Goal: Information Seeking & Learning: Find specific fact

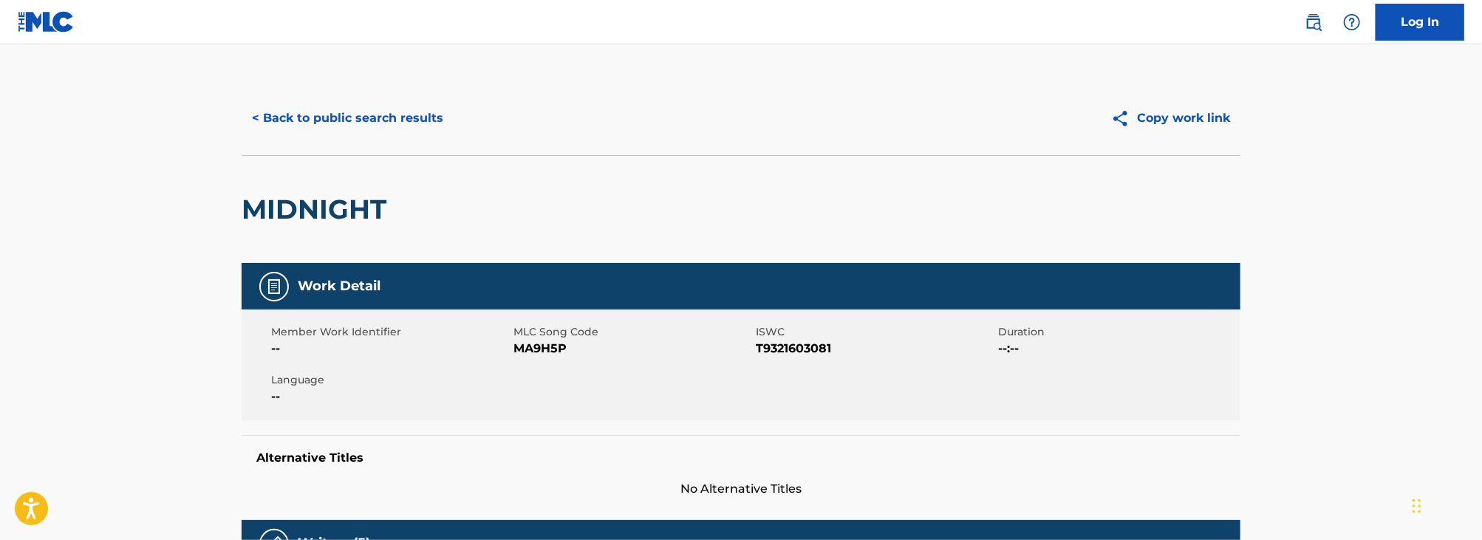
click at [319, 122] on button "< Back to public search results" at bounding box center [348, 118] width 212 height 37
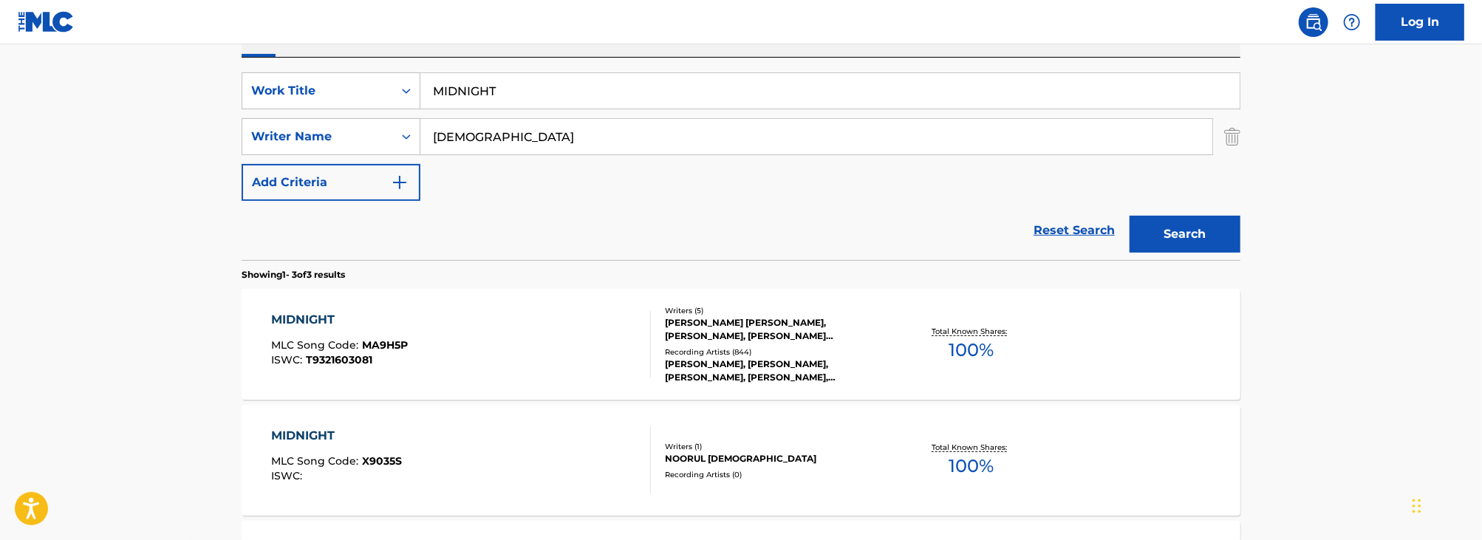
click at [507, 86] on input "MIDNIGHT" at bounding box center [829, 90] width 819 height 35
type input "sing me your story"
click at [75, 143] on main "The MLC Public Work Search The accuracy and completeness of The MLC's data is d…" at bounding box center [741, 248] width 1482 height 920
click at [524, 149] on input "[DEMOGRAPHIC_DATA]" at bounding box center [816, 136] width 792 height 35
type input "[PERSON_NAME]"
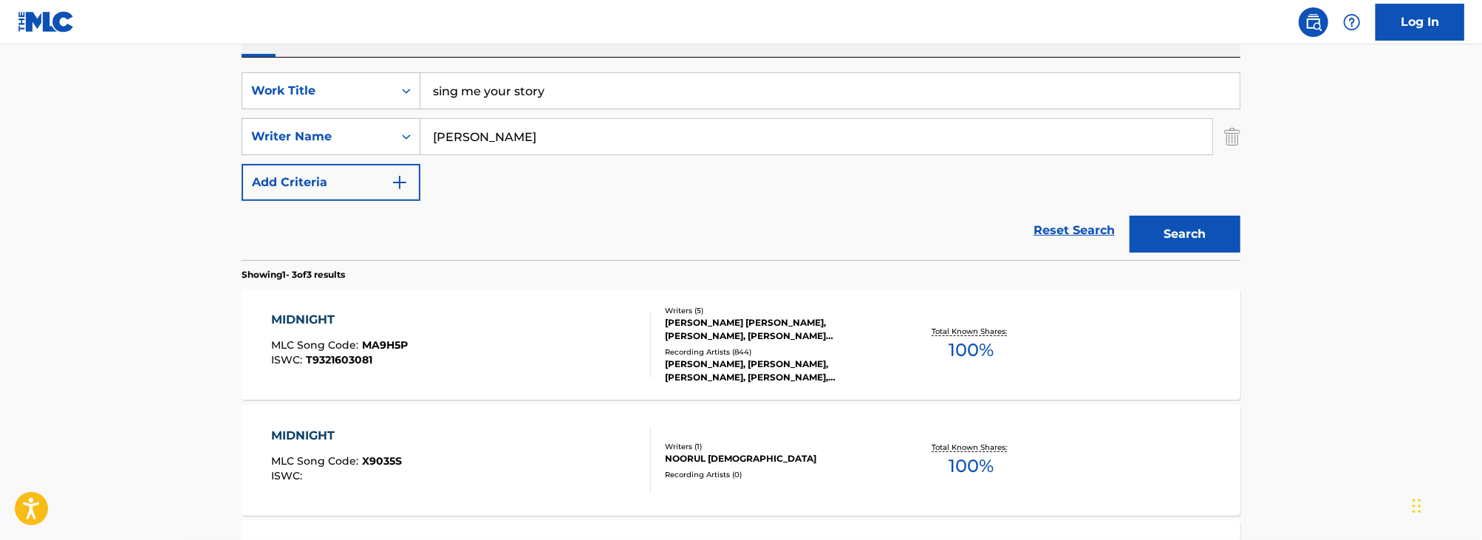
click at [1129, 216] on button "Search" at bounding box center [1184, 234] width 111 height 37
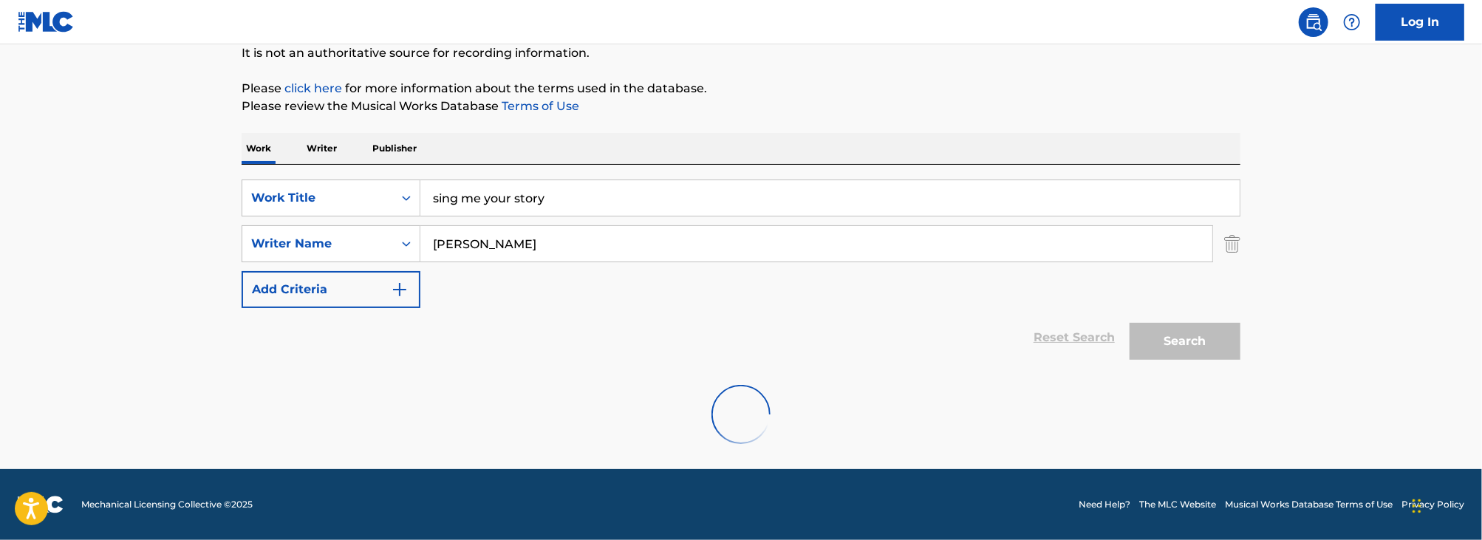
scroll to position [150, 0]
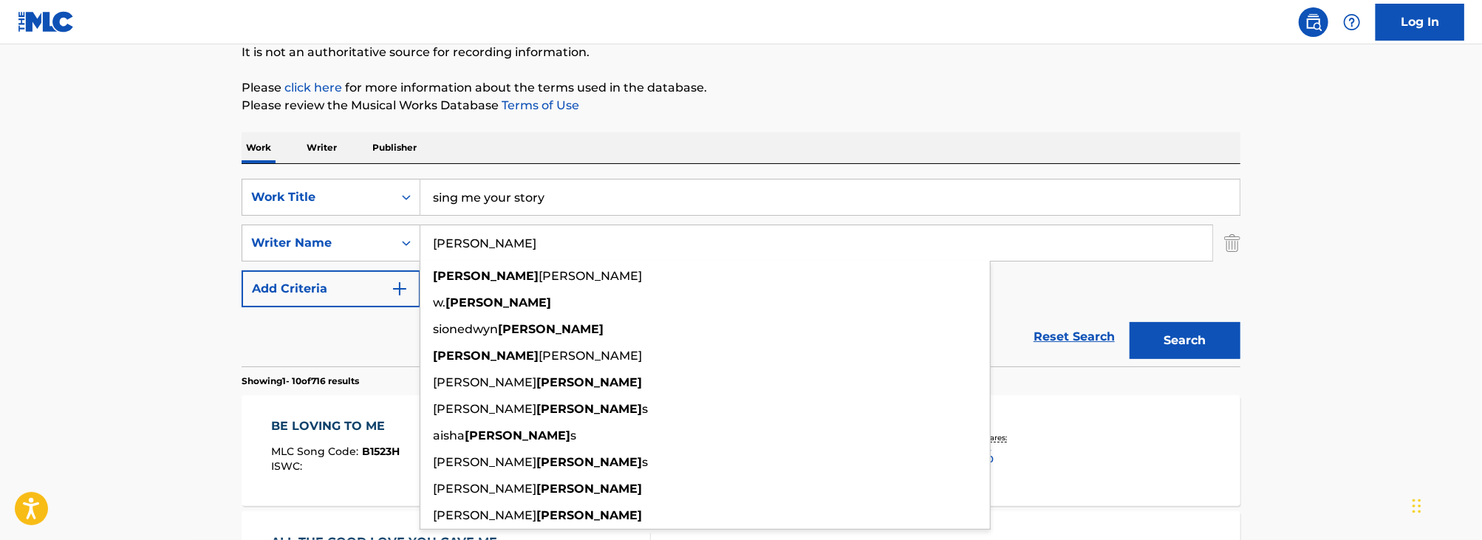
click at [606, 199] on input "sing me your story" at bounding box center [829, 196] width 819 height 35
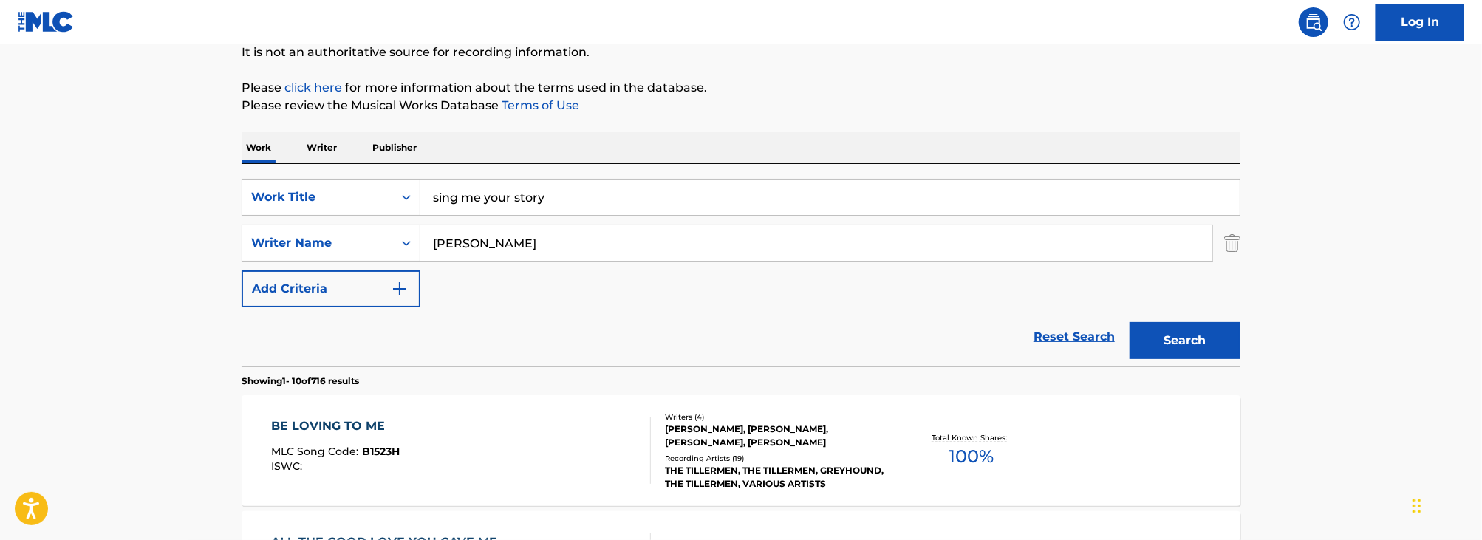
paste input "peak through me"
click at [1192, 318] on div "Search" at bounding box center [1181, 336] width 118 height 59
click at [1190, 341] on button "Search" at bounding box center [1184, 340] width 111 height 37
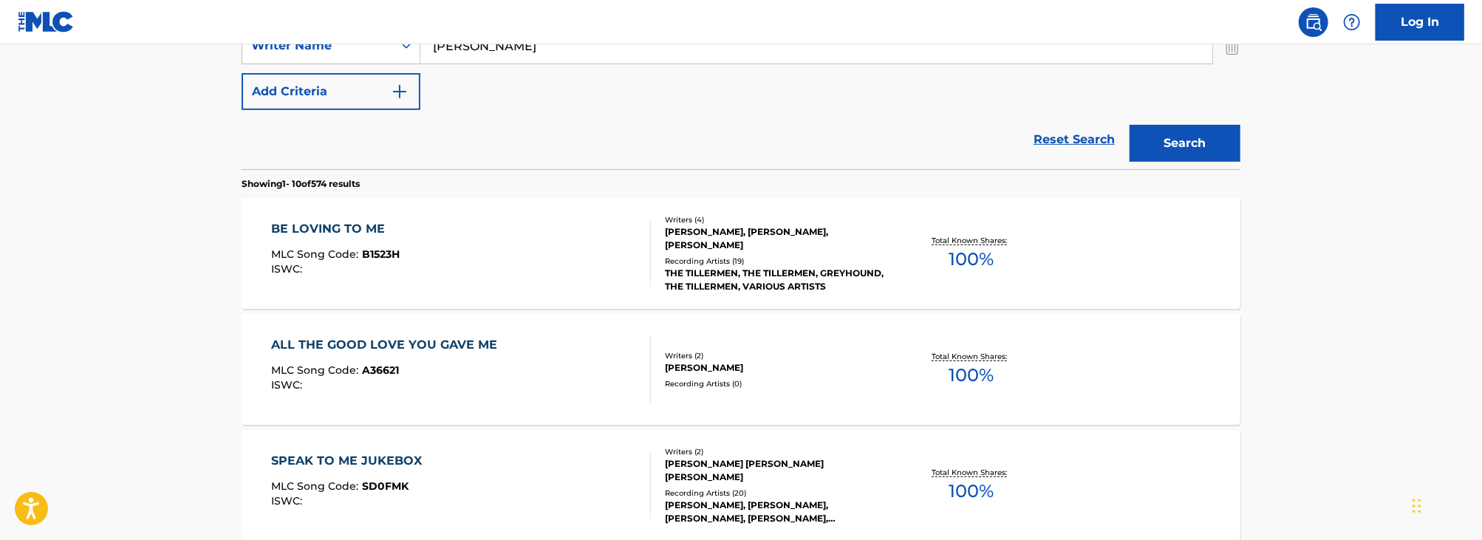
scroll to position [0, 0]
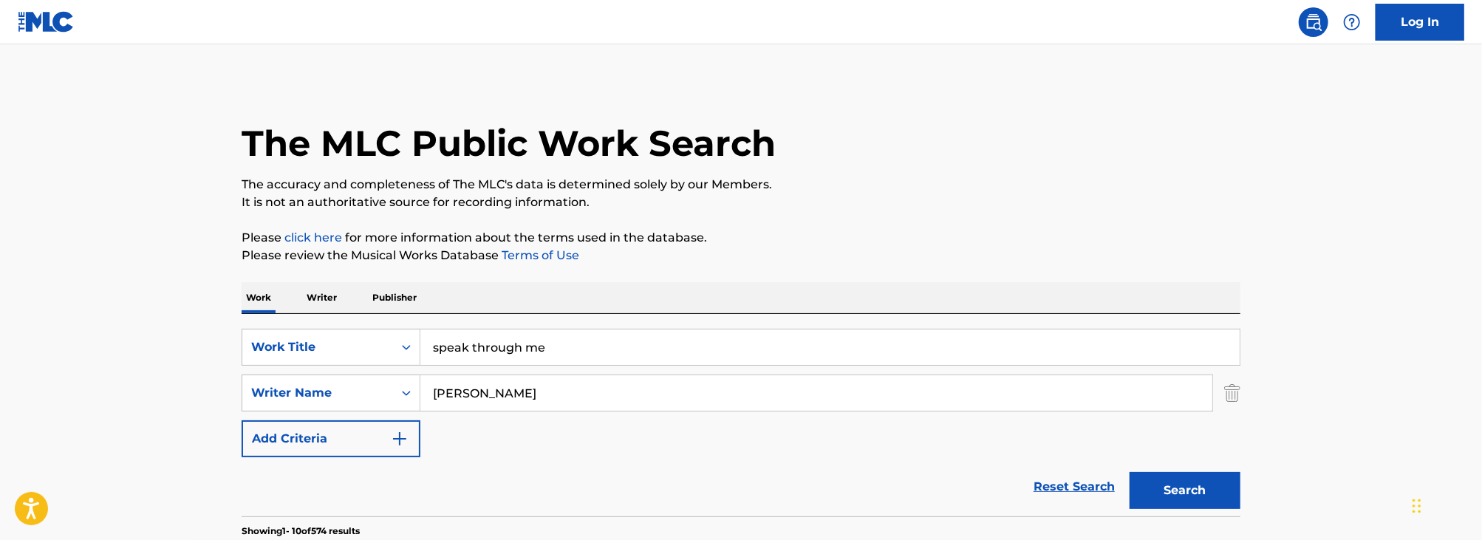
click at [510, 359] on input "speak through me" at bounding box center [829, 346] width 819 height 35
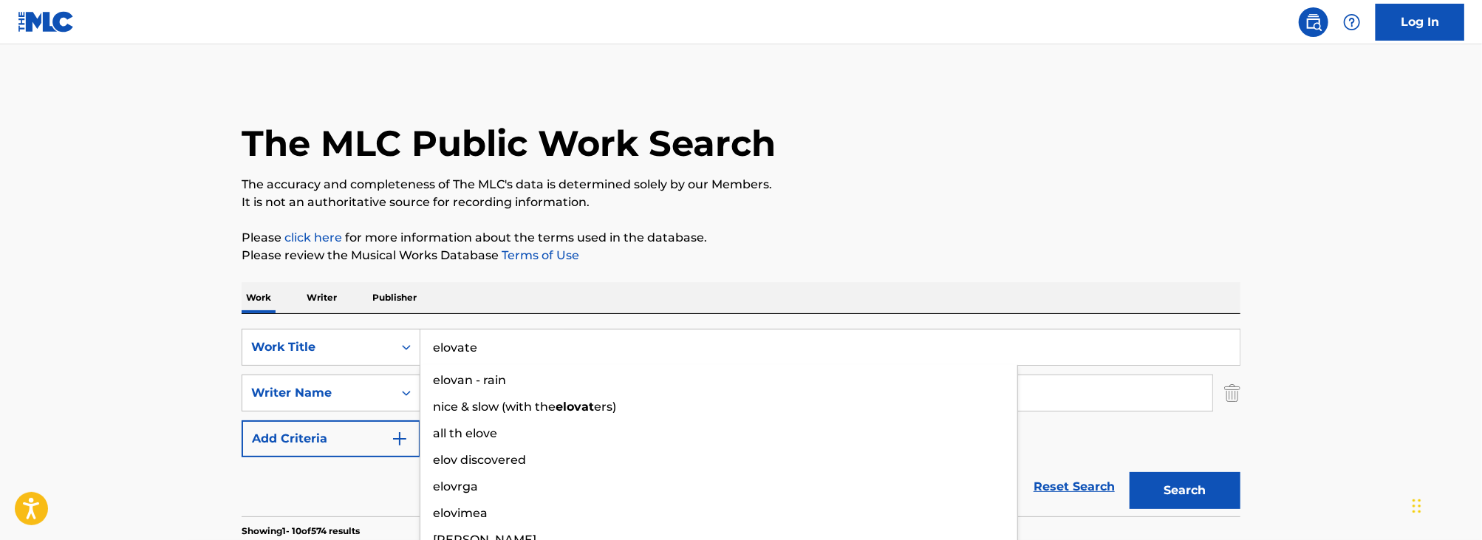
type input "elovate"
click at [1129, 472] on button "Search" at bounding box center [1184, 490] width 111 height 37
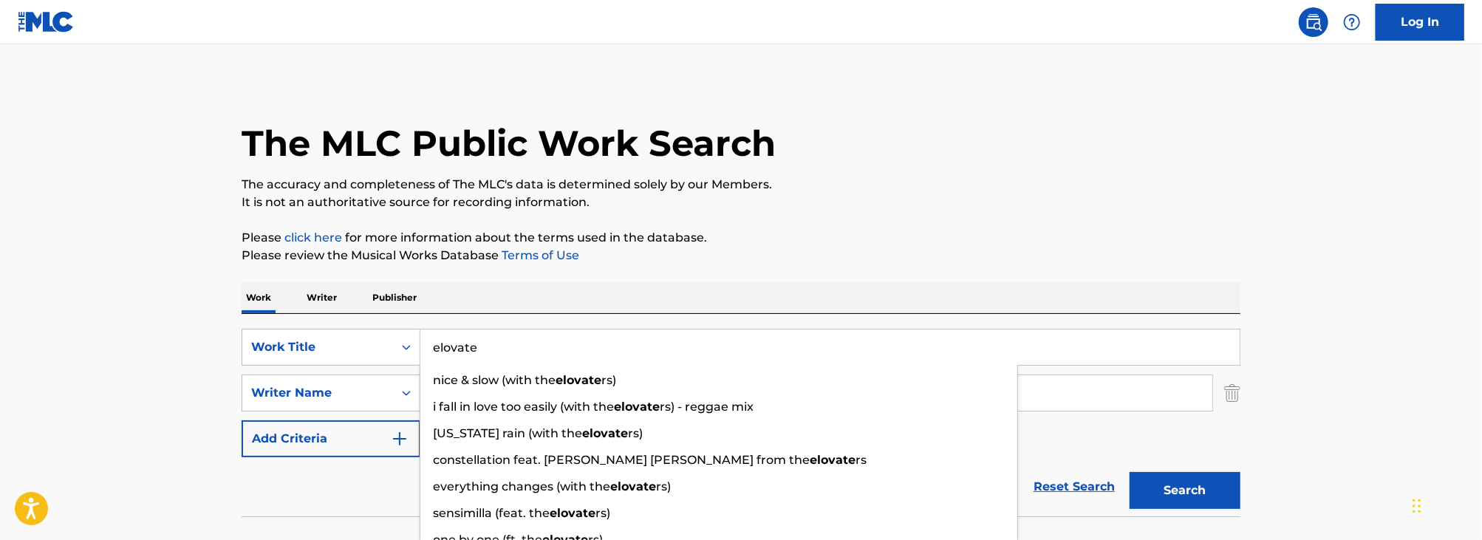
click at [103, 315] on main "The MLC Public Work Search The accuracy and completeness of The MLC's data is d…" at bounding box center [741, 307] width 1482 height 526
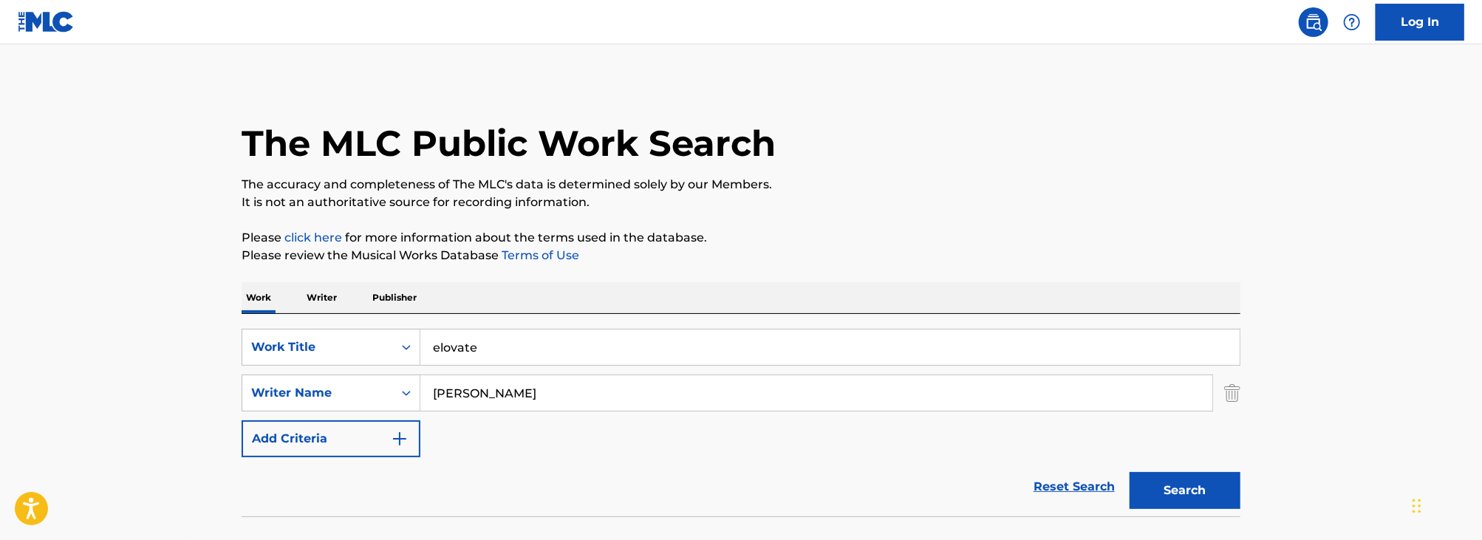
scroll to position [101, 0]
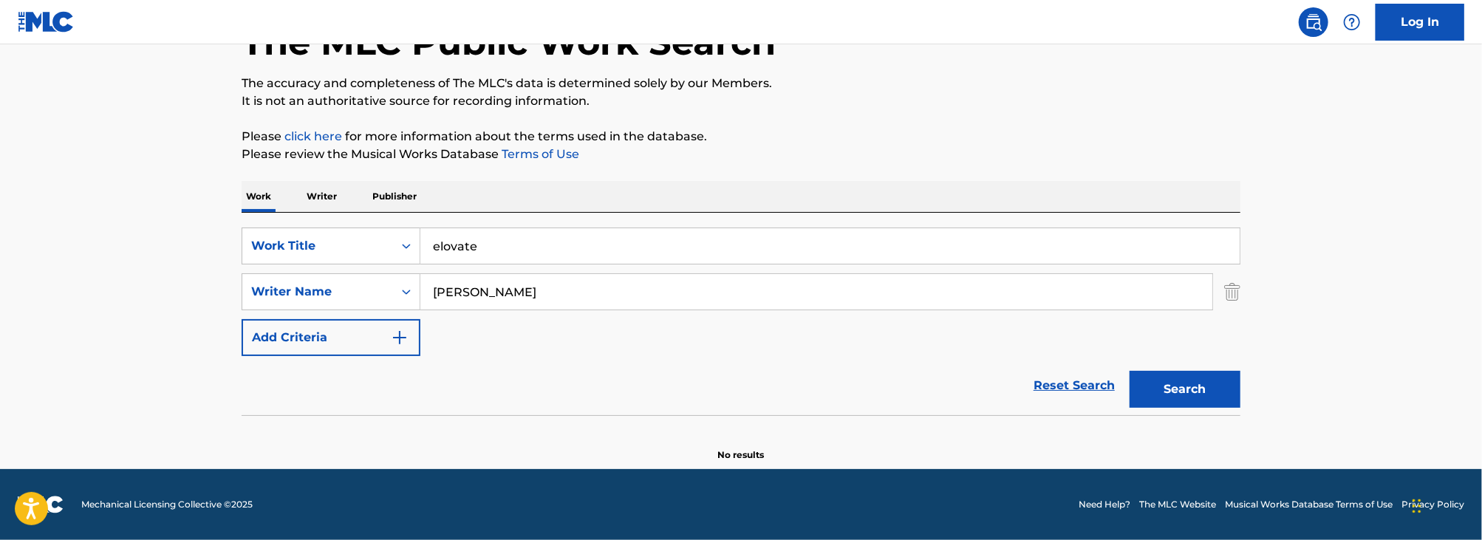
click at [1185, 389] on button "Search" at bounding box center [1184, 389] width 111 height 37
click at [487, 291] on input "[PERSON_NAME]" at bounding box center [816, 291] width 792 height 35
click at [1129, 371] on button "Search" at bounding box center [1184, 389] width 111 height 37
click at [1180, 391] on button "Search" at bounding box center [1184, 389] width 111 height 37
click at [1234, 380] on button "Search" at bounding box center [1184, 389] width 111 height 37
